Goal: Task Accomplishment & Management: Use online tool/utility

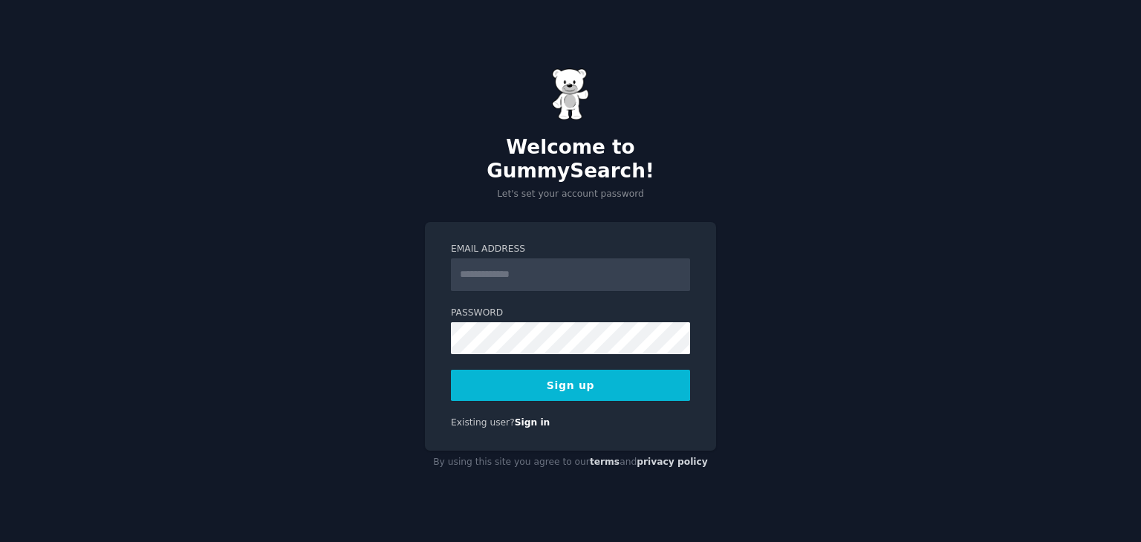
click at [527, 260] on input "Email Address" at bounding box center [570, 274] width 239 height 33
type input "**********"
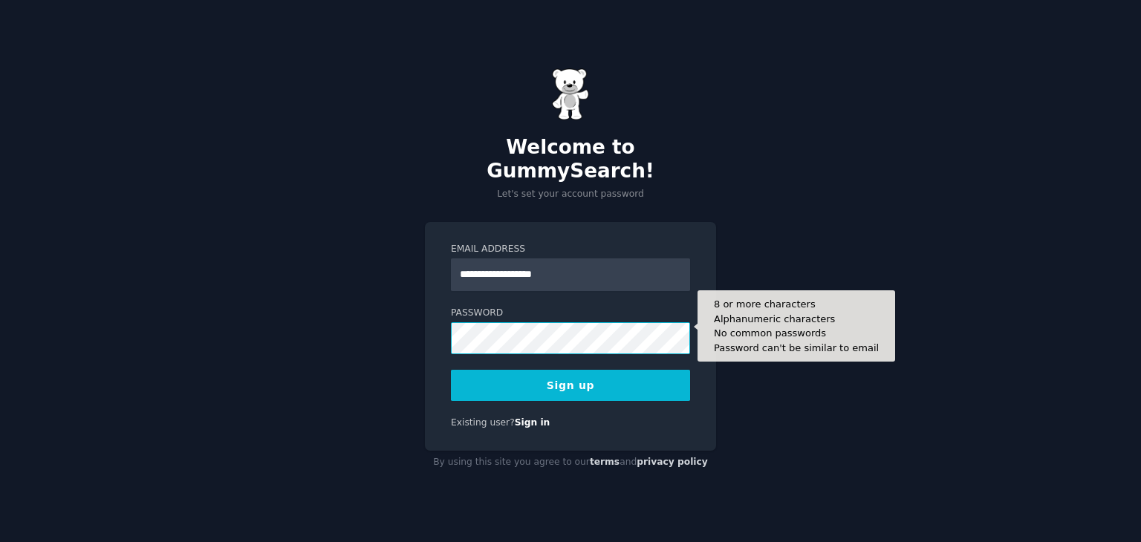
scroll to position [652, 0]
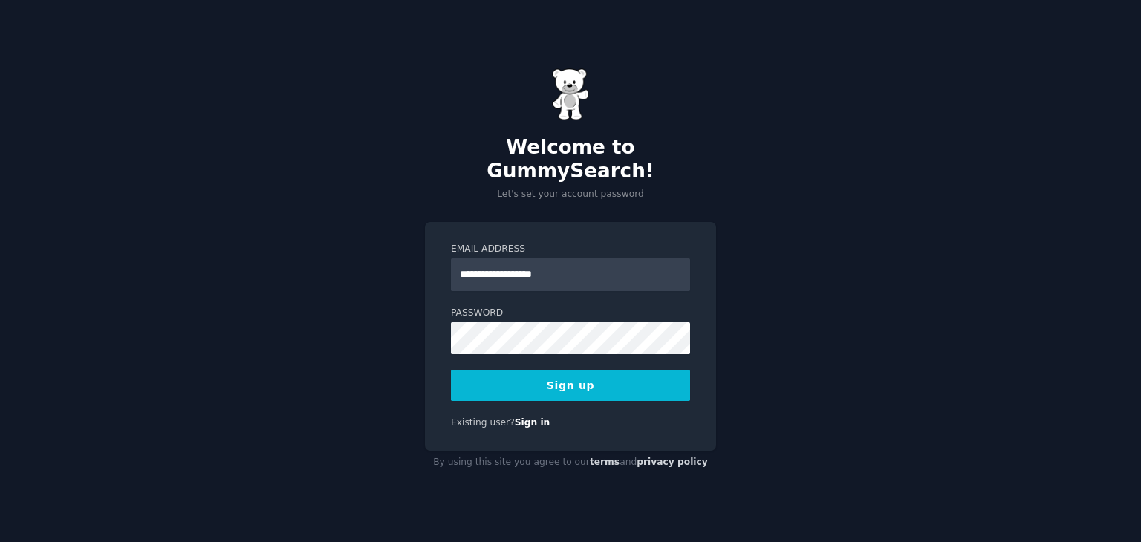
click at [567, 370] on button "Sign up" at bounding box center [570, 385] width 239 height 31
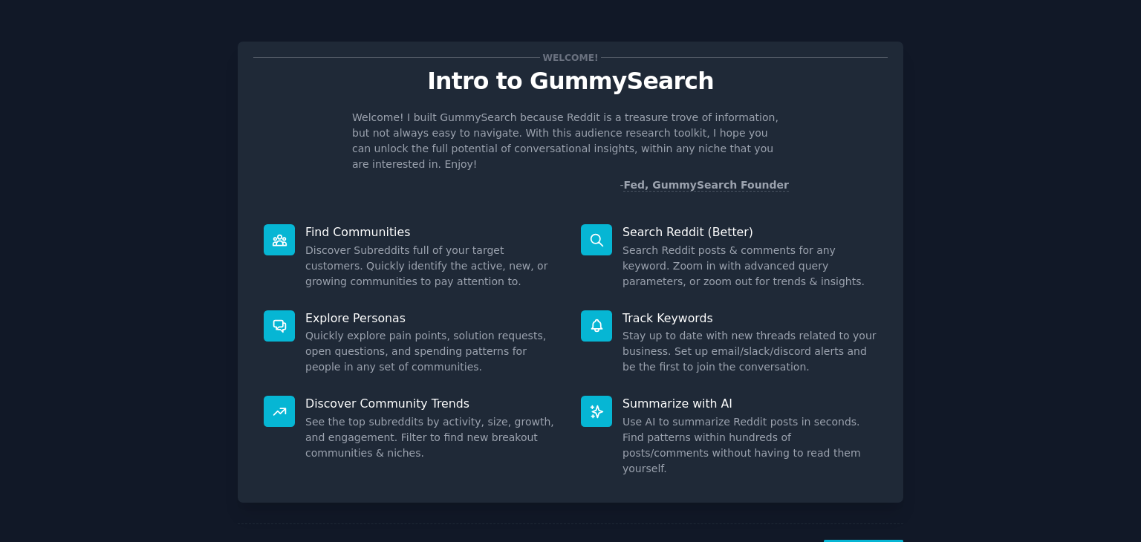
scroll to position [652, 0]
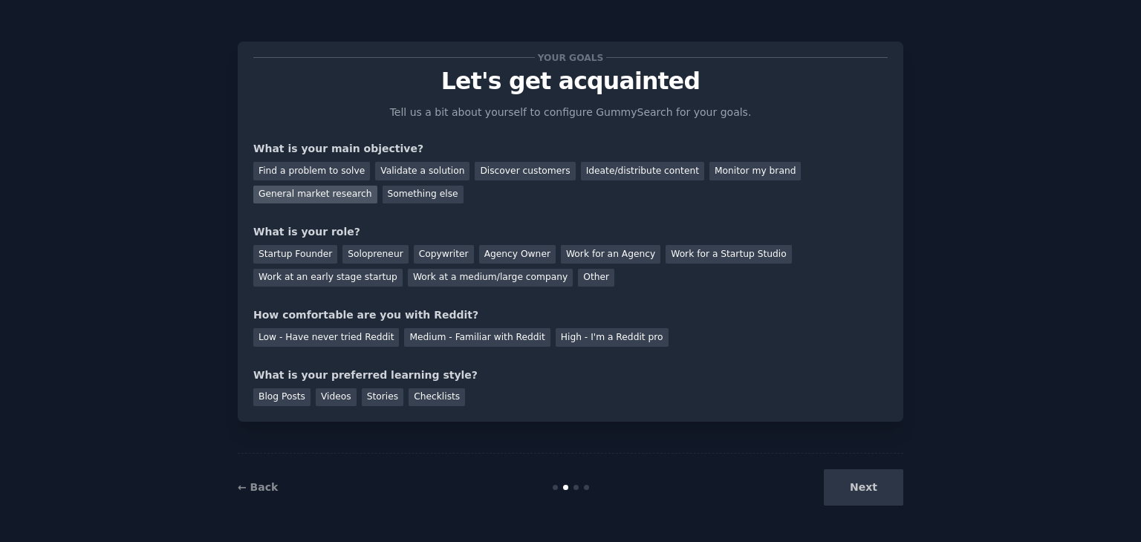
click at [377, 186] on div "General market research" at bounding box center [315, 195] width 124 height 19
click at [502, 176] on div "Discover customers" at bounding box center [525, 171] width 100 height 19
click at [312, 252] on div "Startup Founder" at bounding box center [295, 254] width 84 height 19
click at [578, 280] on div "Other" at bounding box center [596, 278] width 36 height 19
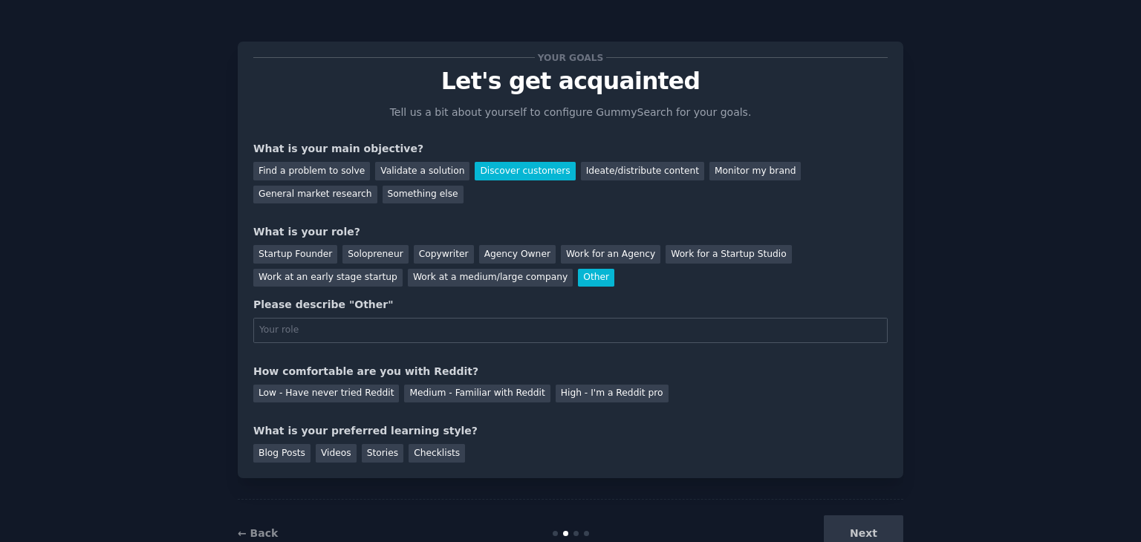
click at [578, 280] on div "Other" at bounding box center [596, 278] width 36 height 19
click at [284, 247] on div "Startup Founder" at bounding box center [295, 254] width 84 height 19
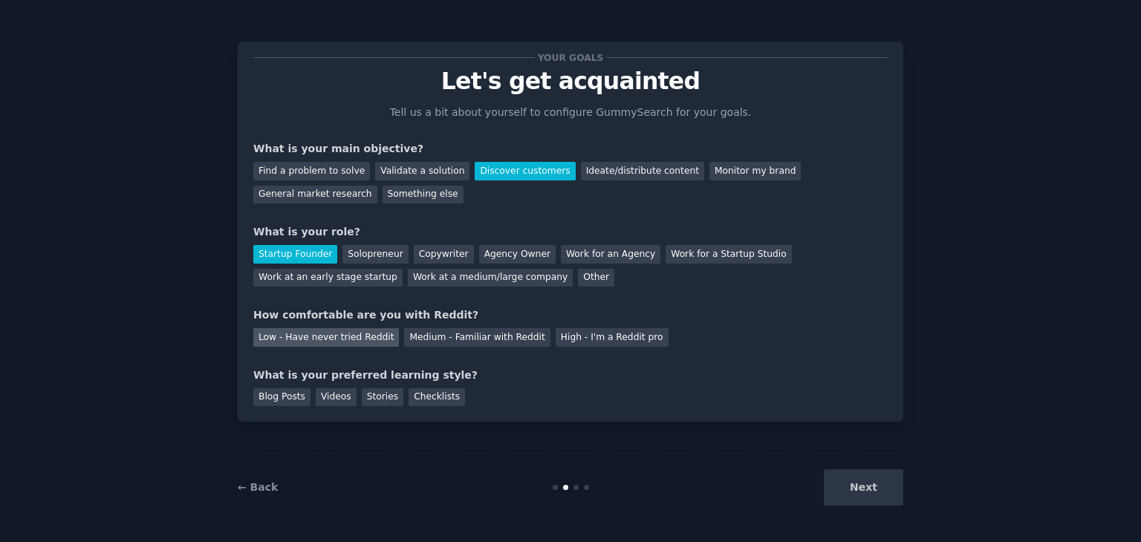
click at [351, 336] on div "Low - Have never tried Reddit" at bounding box center [326, 337] width 146 height 19
click at [419, 331] on div "Medium - Familiar with Reddit" at bounding box center [477, 337] width 146 height 19
click at [410, 401] on div "Checklists" at bounding box center [436, 397] width 56 height 19
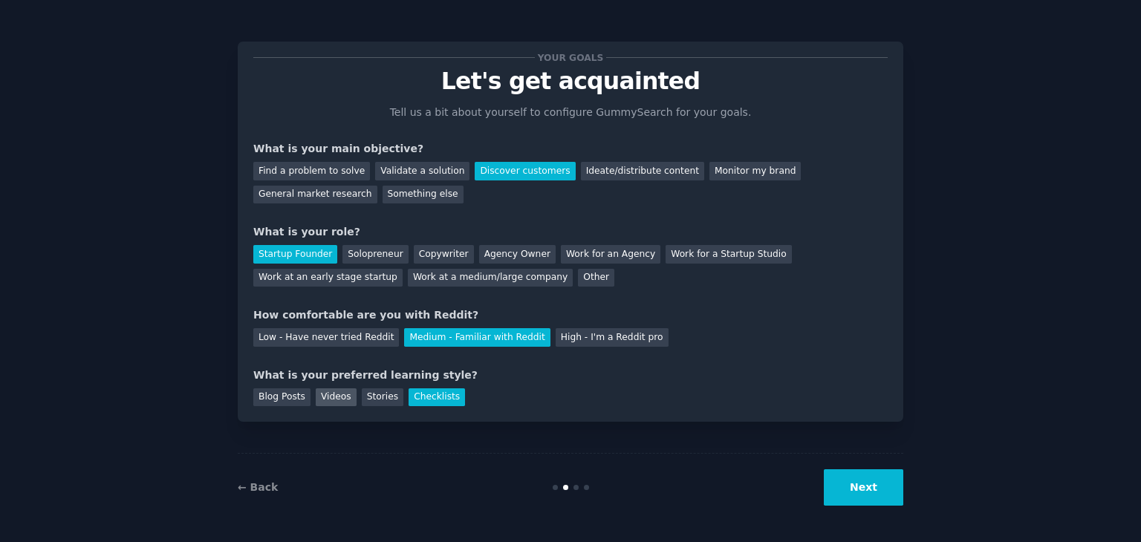
click at [345, 395] on div "Videos" at bounding box center [336, 397] width 41 height 19
click at [850, 492] on button "Next" at bounding box center [863, 487] width 79 height 36
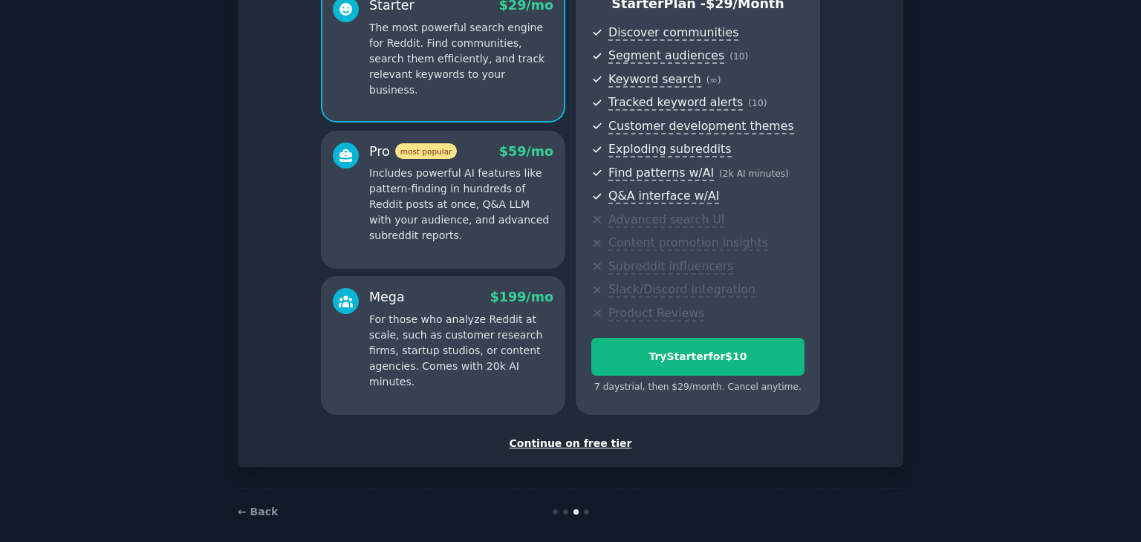
scroll to position [162, 0]
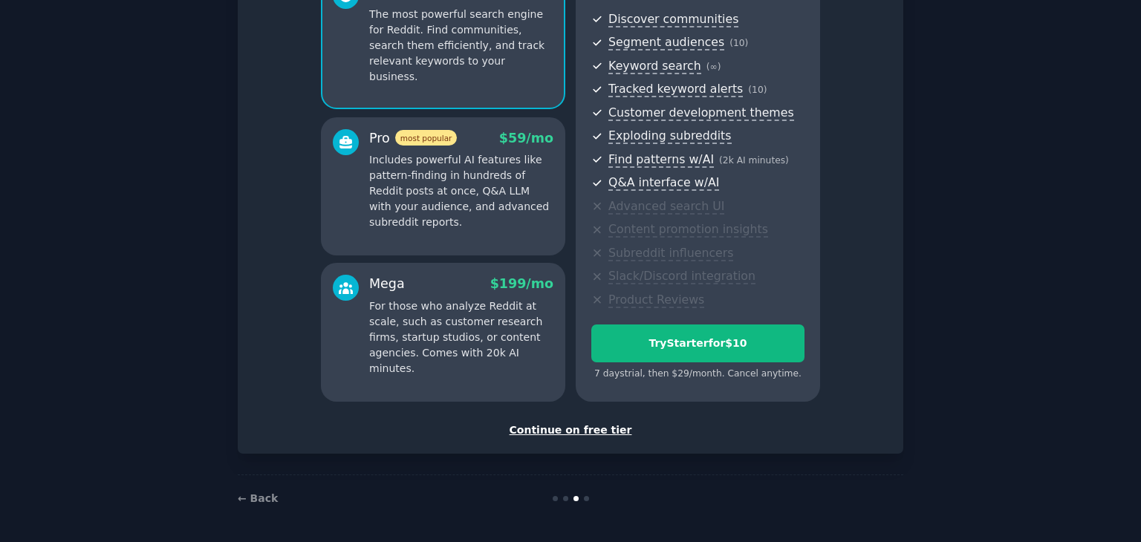
click at [560, 423] on div "Continue on free tier" at bounding box center [570, 431] width 634 height 16
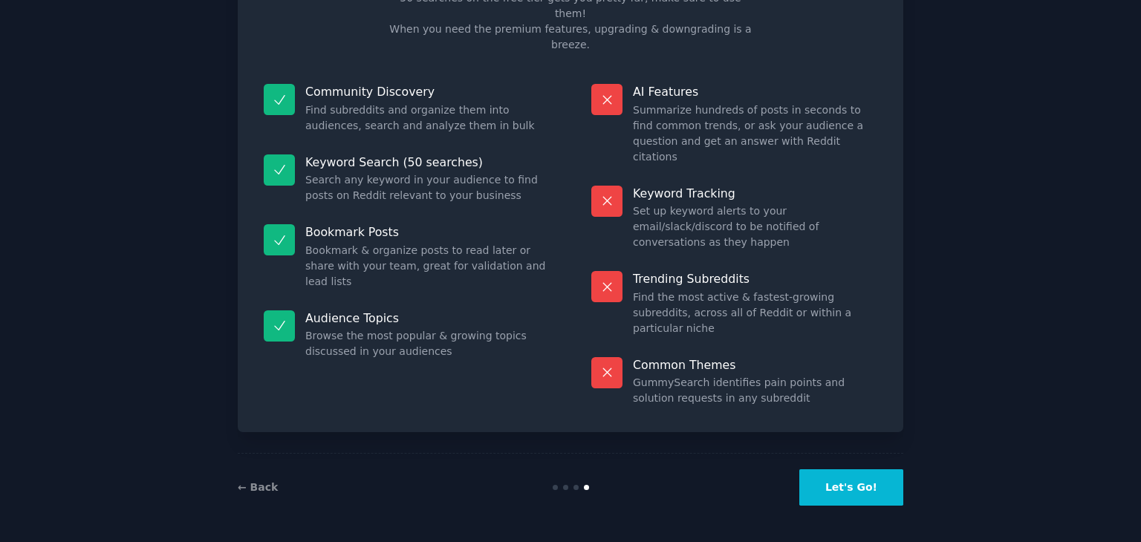
scroll to position [36, 0]
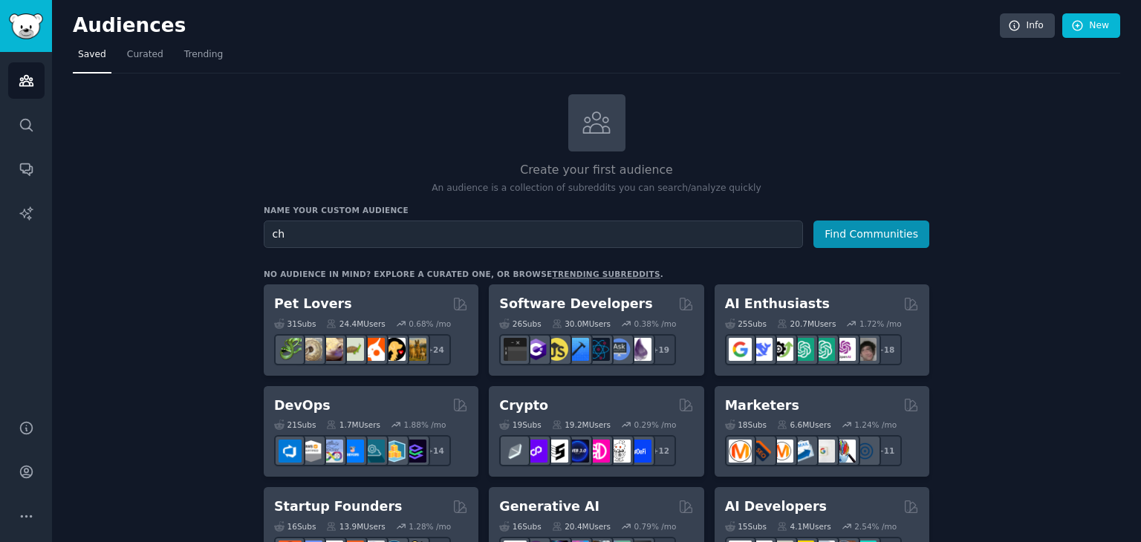
type input "c"
type input "iso 17025"
click at [879, 240] on button "Find Communities" at bounding box center [871, 234] width 116 height 27
